Goal: Information Seeking & Learning: Find specific fact

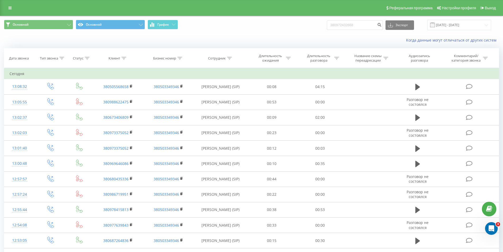
click at [362, 25] on input "380972432668" at bounding box center [355, 25] width 56 height 10
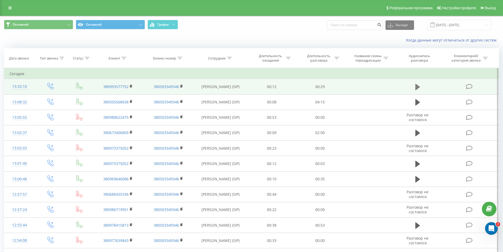
click at [419, 85] on icon at bounding box center [418, 86] width 5 height 7
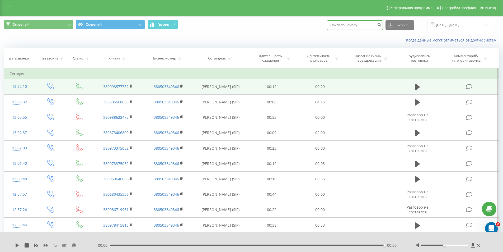
click at [362, 23] on input at bounding box center [355, 25] width 56 height 10
paste input "+38(095)-595-71-69"
type input "+38(095)-595-71-69"
click at [372, 25] on input "+38(095)-595-71-69" at bounding box center [355, 25] width 56 height 10
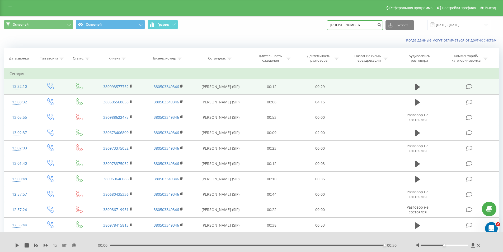
click at [372, 25] on input "+38(095)-595-71-69" at bounding box center [355, 25] width 56 height 10
type input "8515"
